Goal: Information Seeking & Learning: Check status

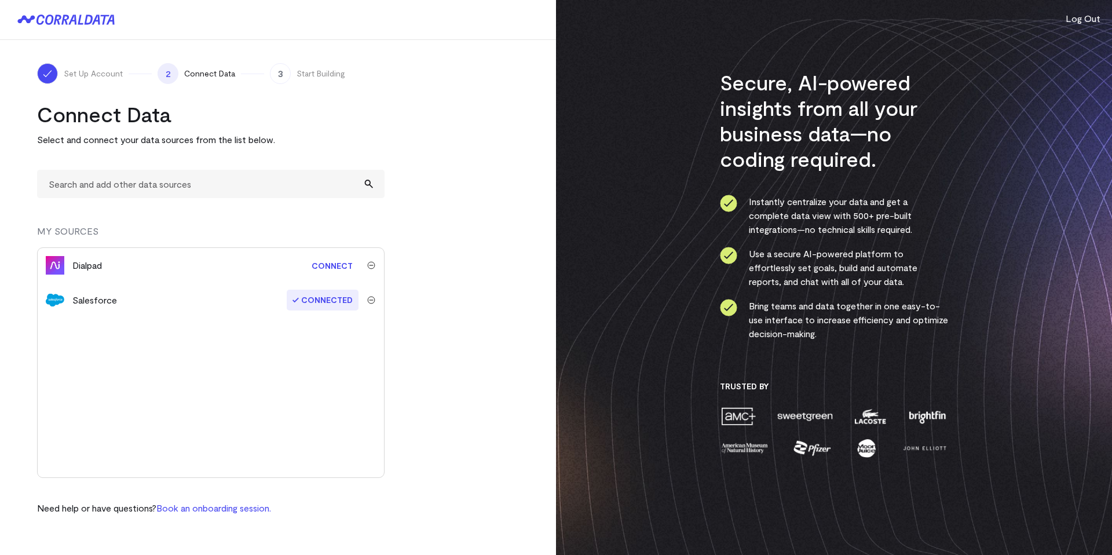
click at [324, 267] on link "Connect" at bounding box center [332, 265] width 53 height 21
click at [487, 259] on turbo-frame "Connect Data Select and connect your data sources from the list below. MY SOURC…" at bounding box center [278, 307] width 482 height 413
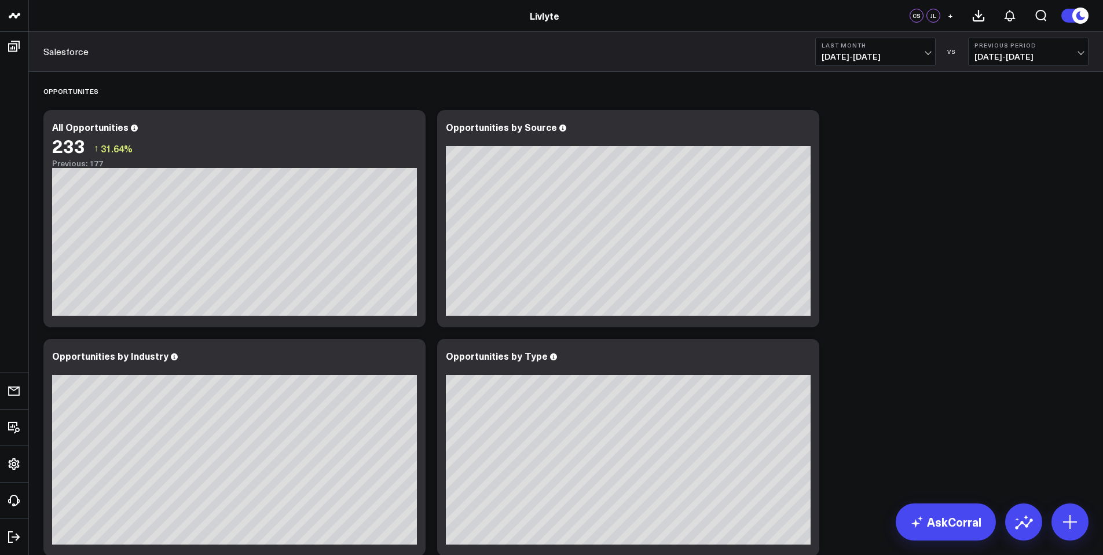
click at [923, 53] on span "07/01/25 - 07/31/25" at bounding box center [875, 56] width 108 height 9
click at [1036, 42] on b "Previous Period" at bounding box center [1028, 45] width 108 height 7
click at [885, 43] on b "Last Month" at bounding box center [875, 45] width 108 height 7
click at [909, 42] on b "Last Month" at bounding box center [875, 45] width 108 height 7
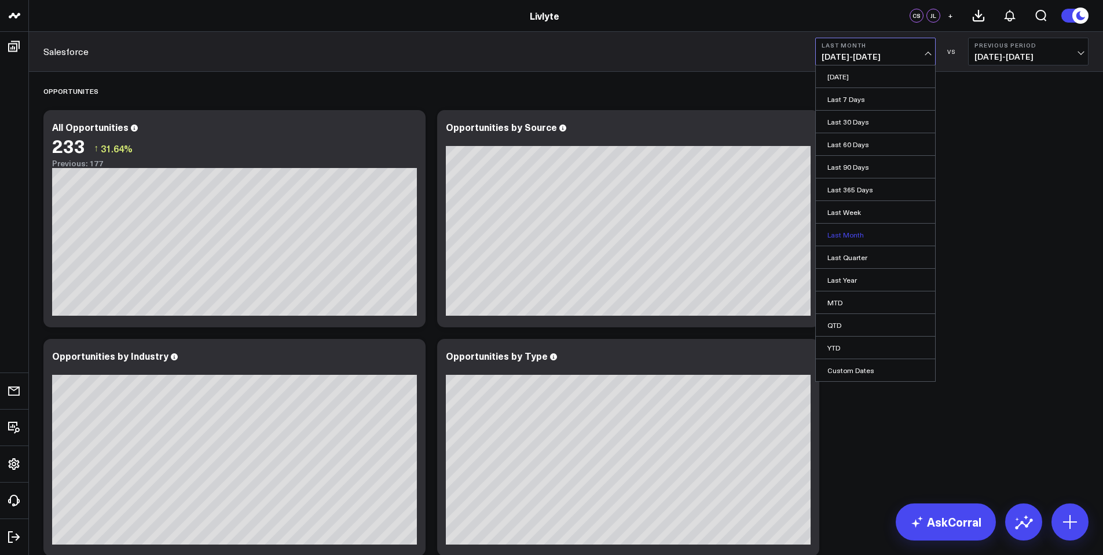
click at [868, 238] on link "Last Month" at bounding box center [875, 234] width 119 height 22
click at [902, 64] on button "Last Month 07/01/25 - 07/31/25" at bounding box center [875, 52] width 120 height 28
click at [871, 123] on link "Last 30 Days" at bounding box center [875, 122] width 119 height 22
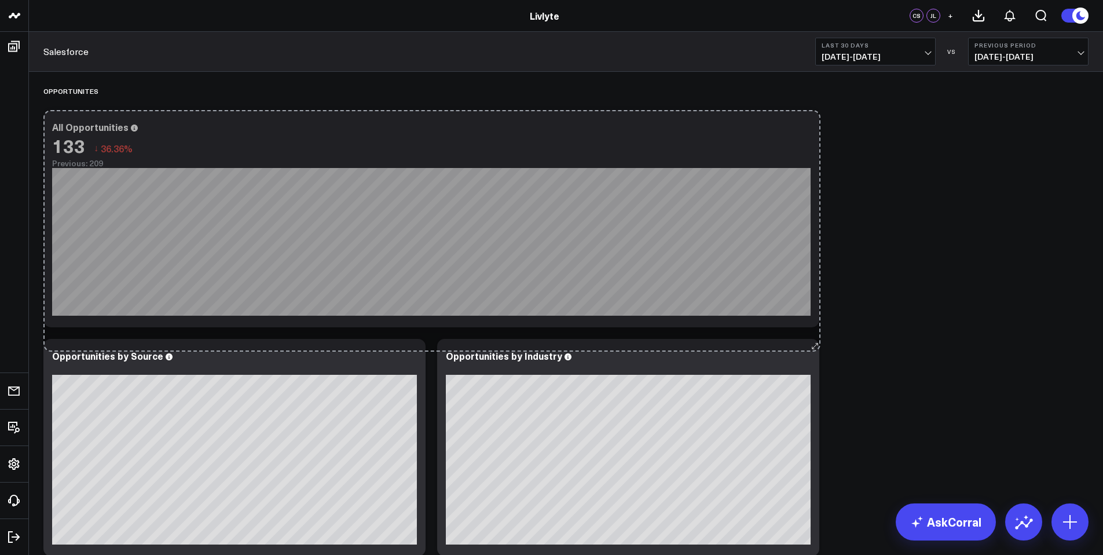
drag, startPoint x: 421, startPoint y: 321, endPoint x: 816, endPoint y: 346, distance: 395.6
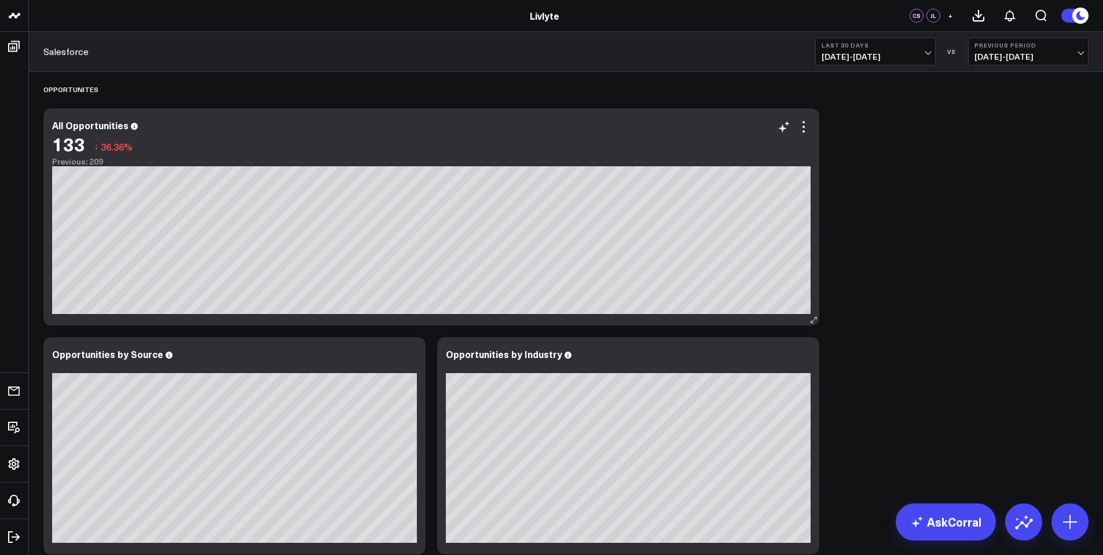
scroll to position [2, 0]
click at [802, 125] on icon at bounding box center [804, 126] width 14 height 14
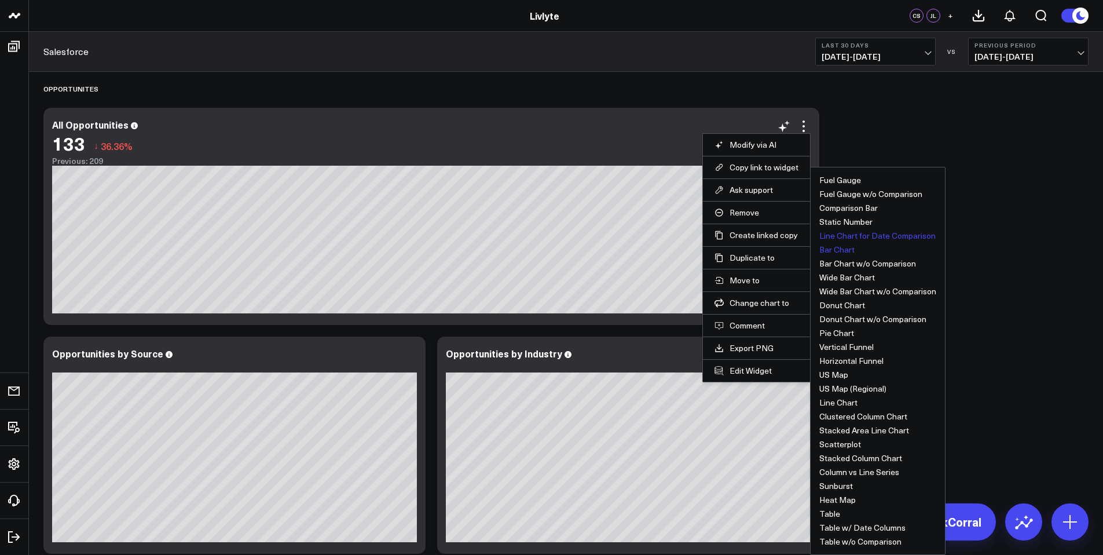
click at [832, 252] on button "Bar Chart" at bounding box center [836, 249] width 35 height 8
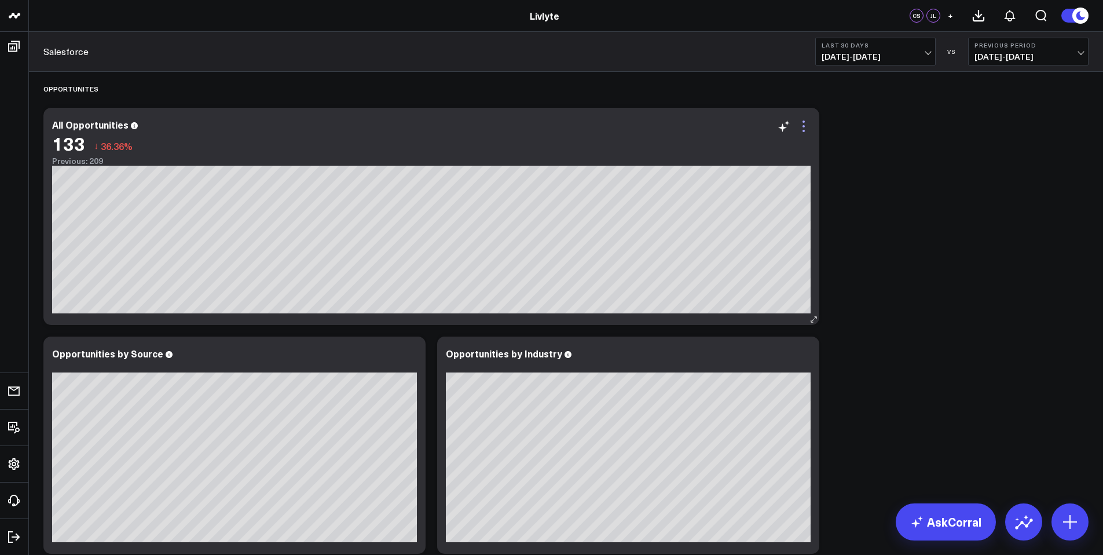
click at [802, 131] on icon at bounding box center [804, 126] width 14 height 14
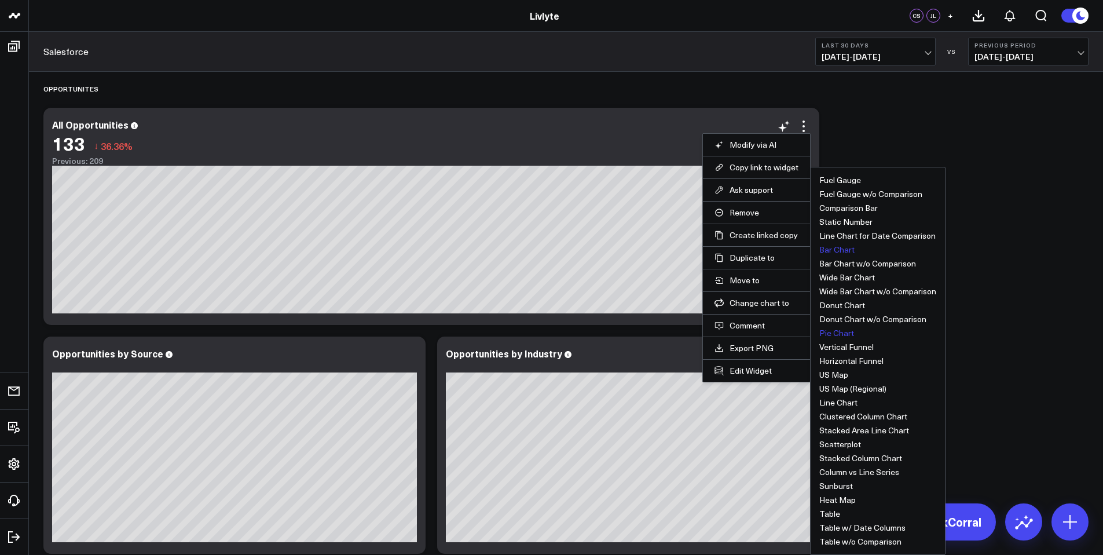
click at [835, 333] on button "Pie Chart" at bounding box center [836, 333] width 35 height 8
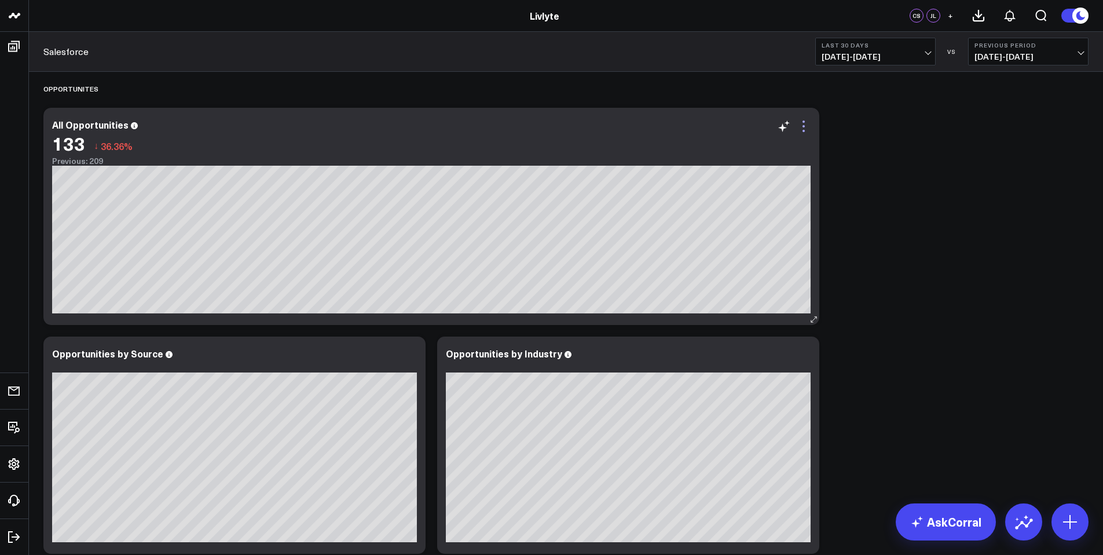
click at [807, 125] on icon at bounding box center [804, 126] width 14 height 14
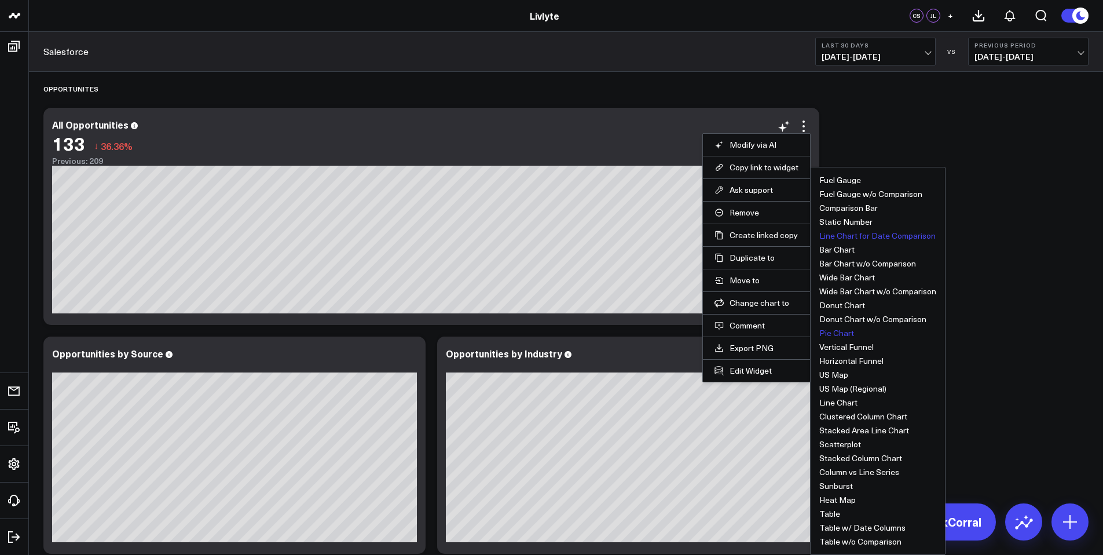
click at [850, 236] on button "Line Chart for Date Comparison" at bounding box center [877, 236] width 116 height 8
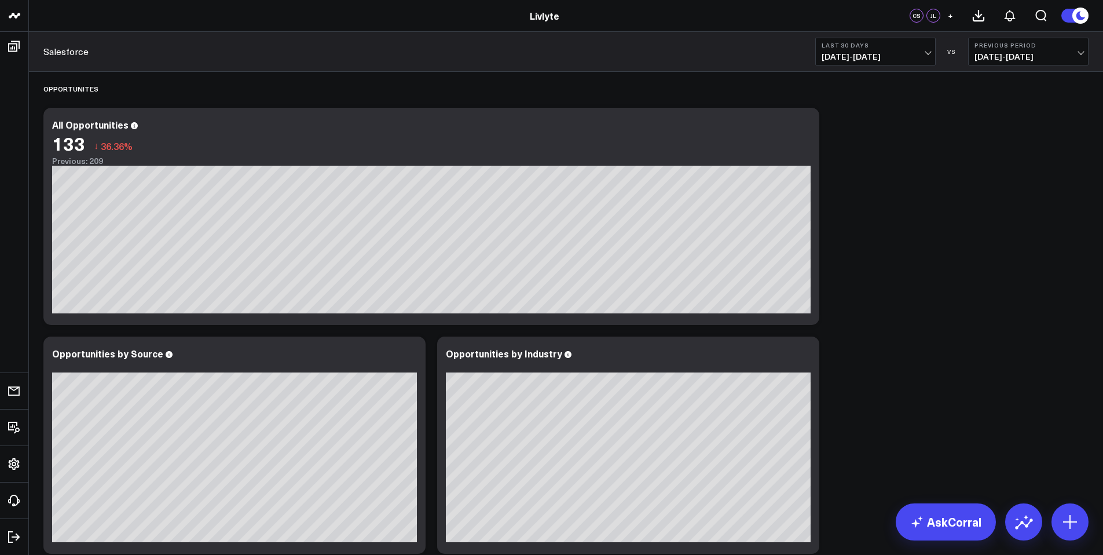
click at [921, 53] on span "07/28/25 - 08/26/25" at bounding box center [875, 56] width 108 height 9
click at [887, 234] on link "Last Month" at bounding box center [875, 234] width 119 height 22
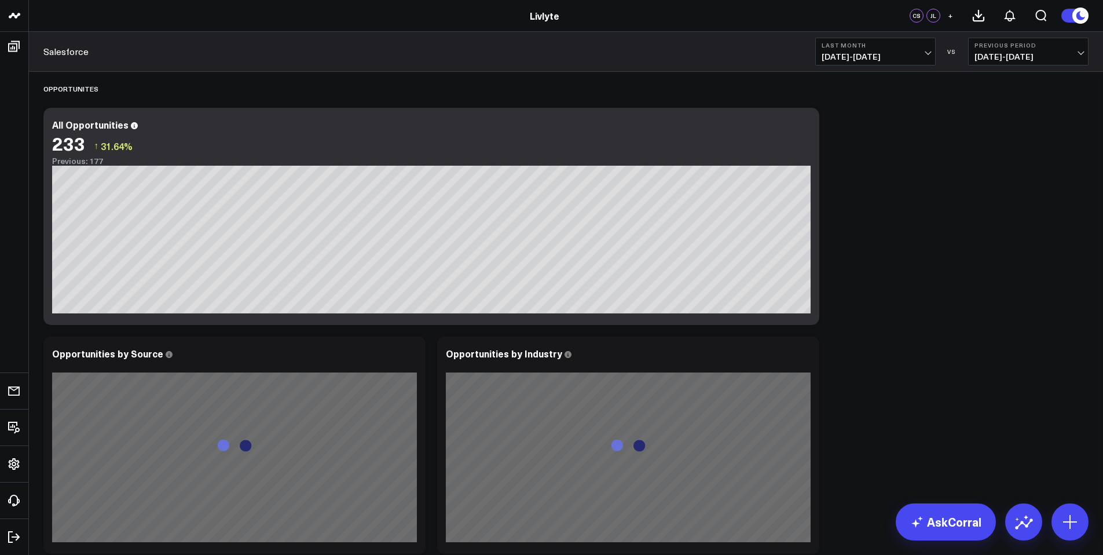
click at [857, 62] on button "Last Month 07/01/25 - 07/31/25" at bounding box center [875, 52] width 120 height 28
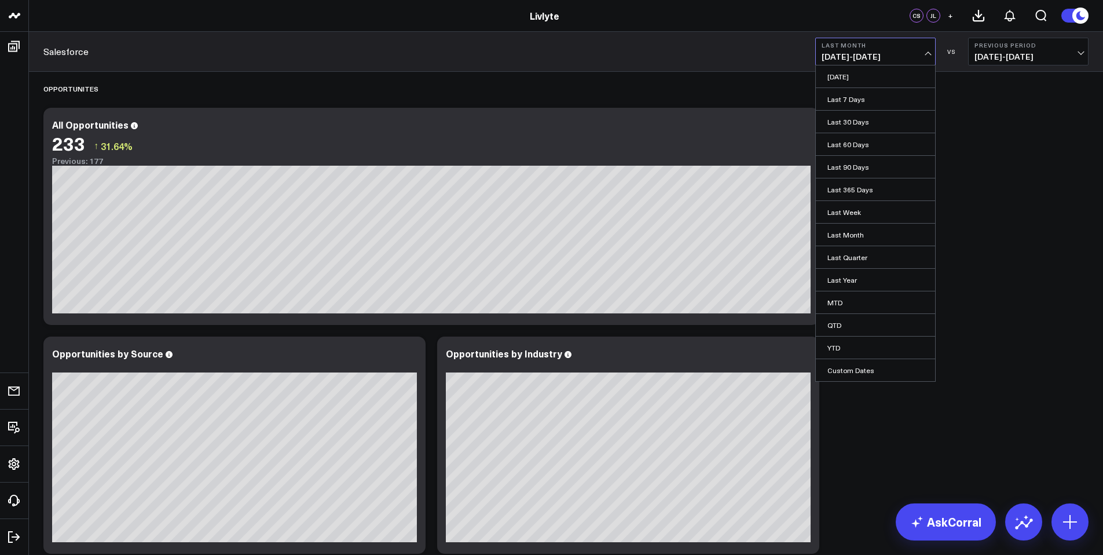
click at [865, 348] on link "YTD" at bounding box center [875, 347] width 119 height 22
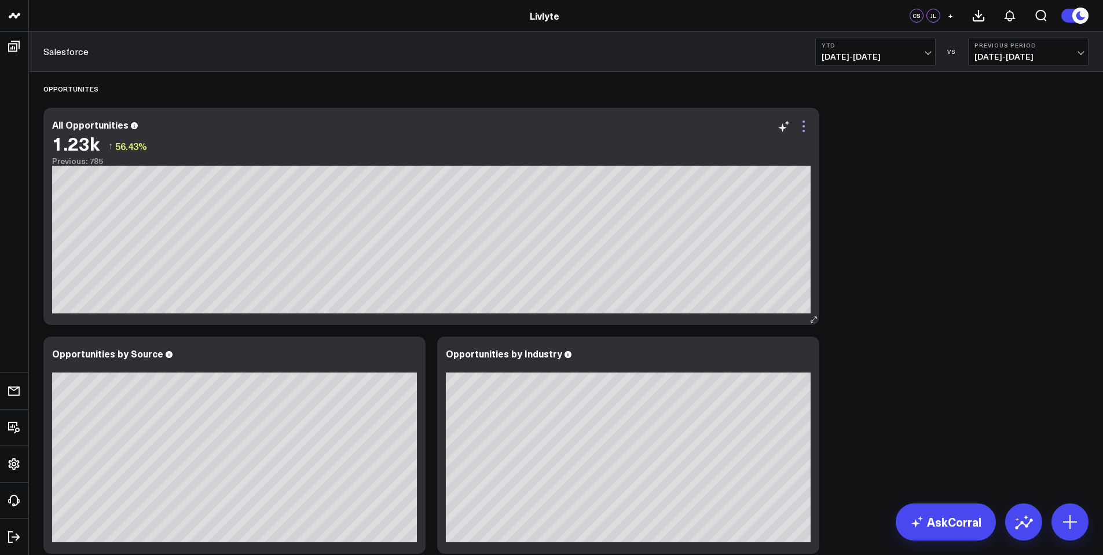
click at [805, 127] on icon at bounding box center [804, 126] width 14 height 14
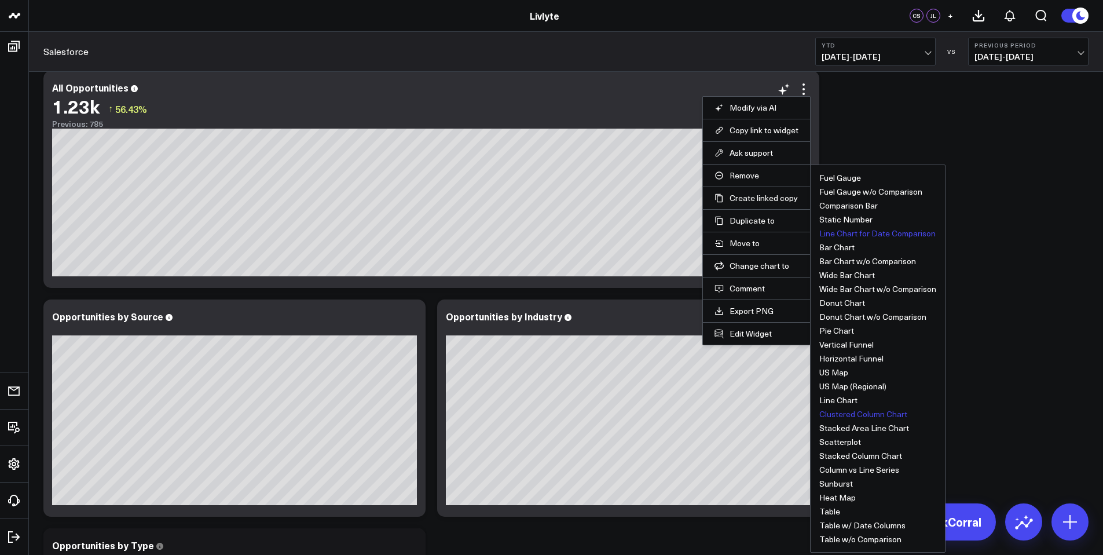
scroll to position [40, 0]
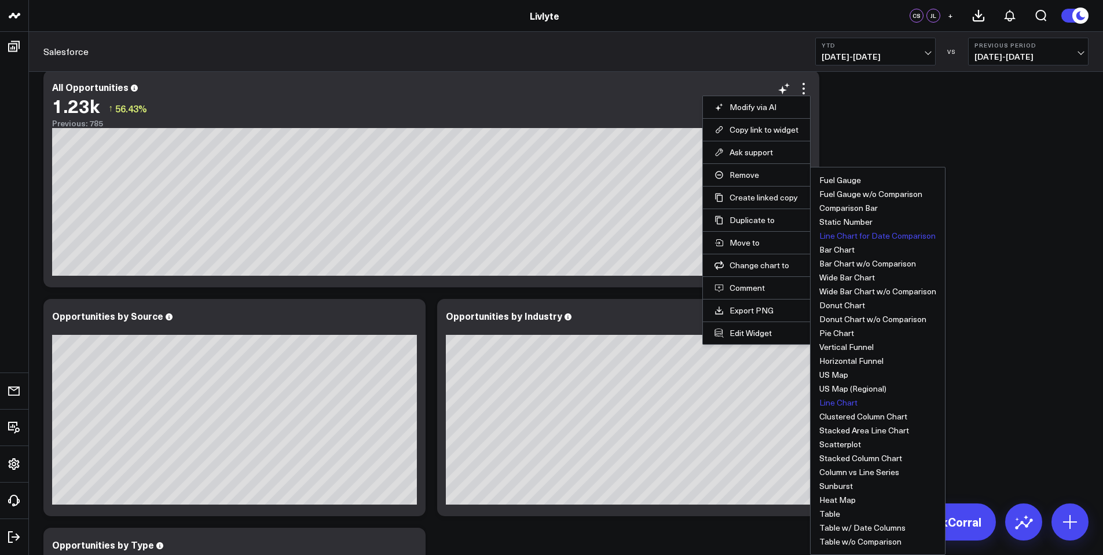
click at [839, 403] on button "Line Chart" at bounding box center [838, 402] width 38 height 8
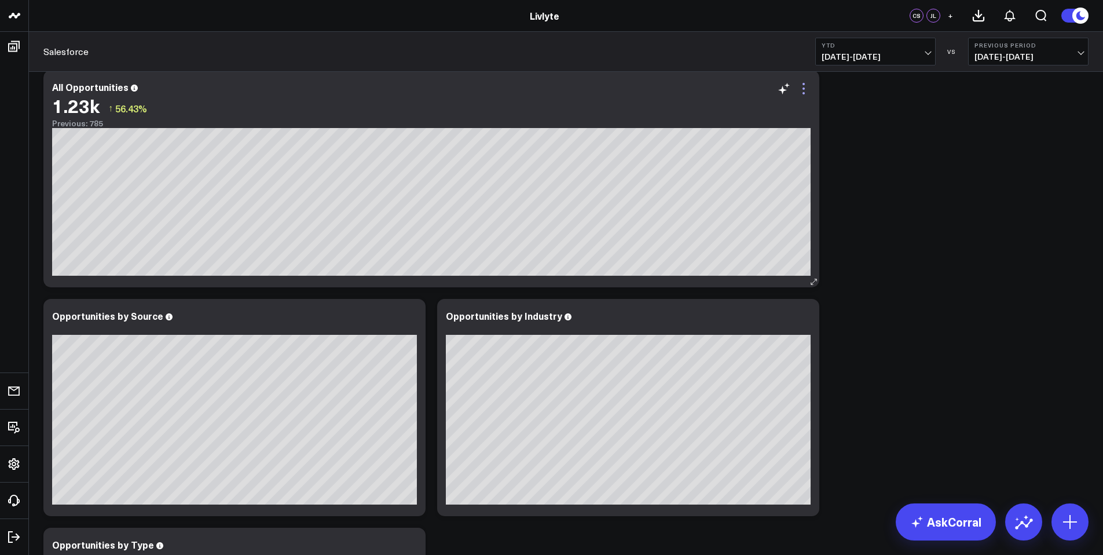
click at [802, 88] on icon at bounding box center [803, 88] width 2 height 2
click at [889, 54] on span "01/01/25 - 08/26/25" at bounding box center [875, 56] width 108 height 9
click at [868, 122] on link "Last 30 Days" at bounding box center [875, 122] width 119 height 22
